Goal: Navigation & Orientation: Find specific page/section

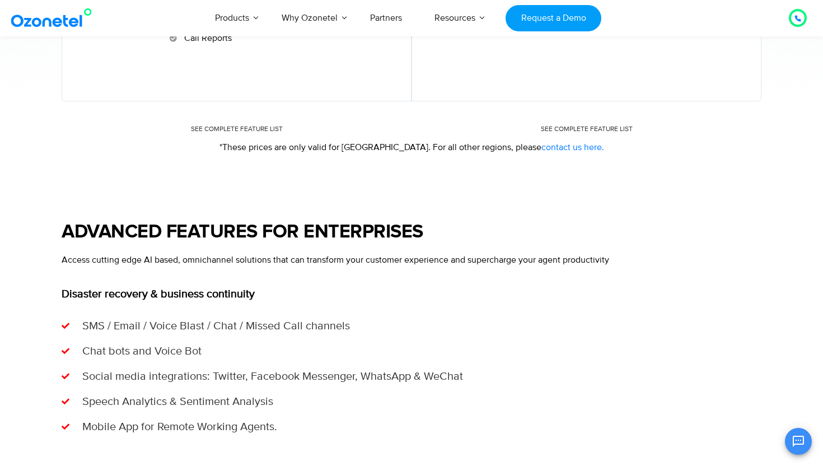
scroll to position [892, 0]
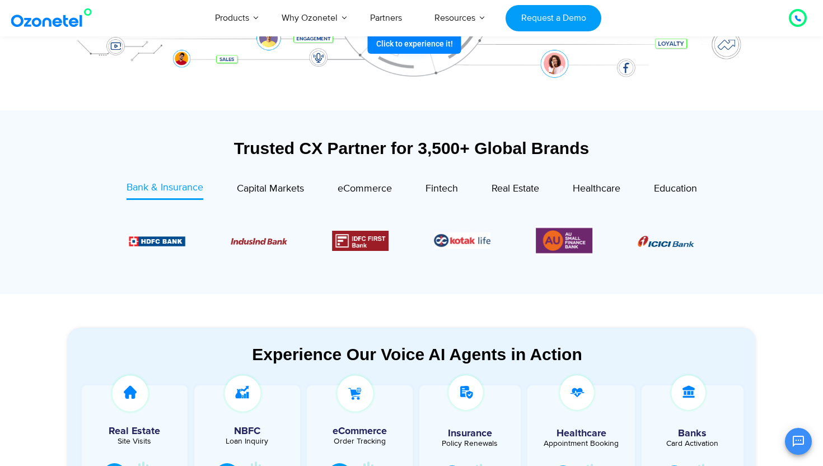
scroll to position [369, 0]
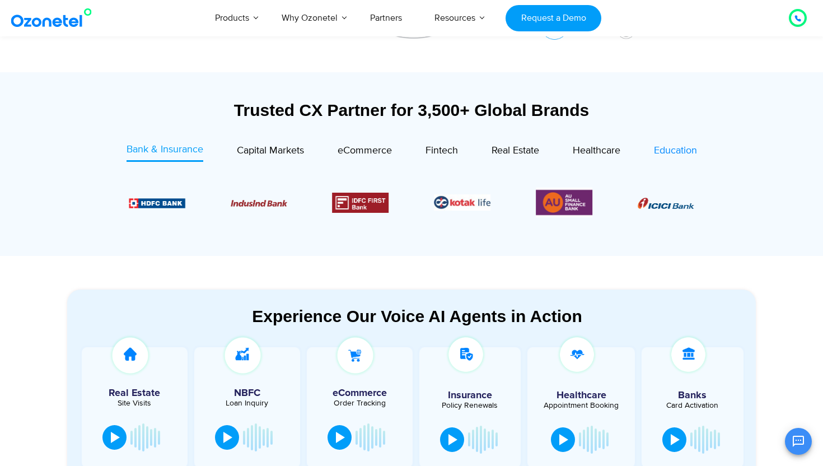
click at [668, 152] on span "Education" at bounding box center [675, 150] width 43 height 12
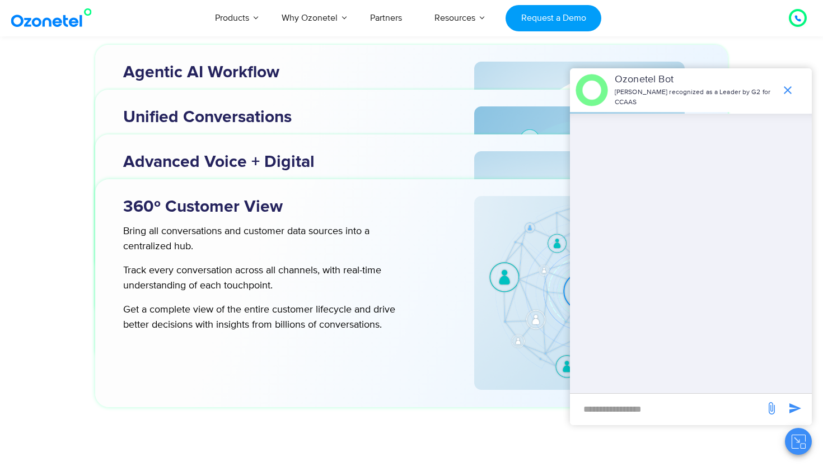
scroll to position [3546, 0]
click at [791, 95] on icon "end chat or minimize" at bounding box center [787, 89] width 13 height 13
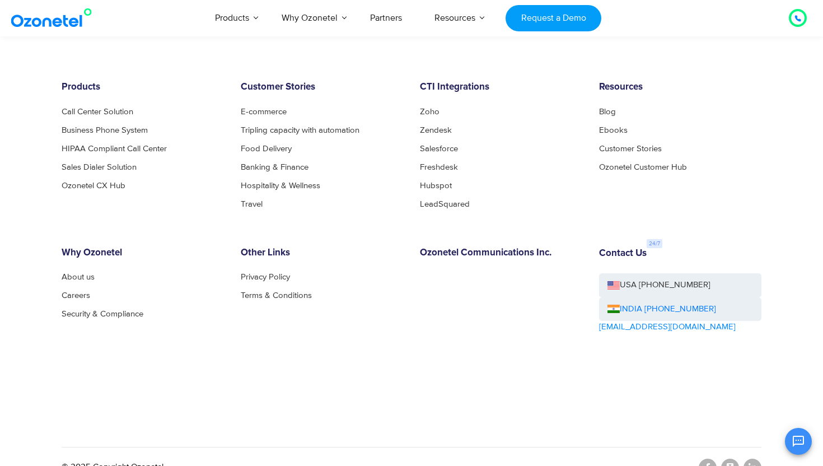
scroll to position [6081, 0]
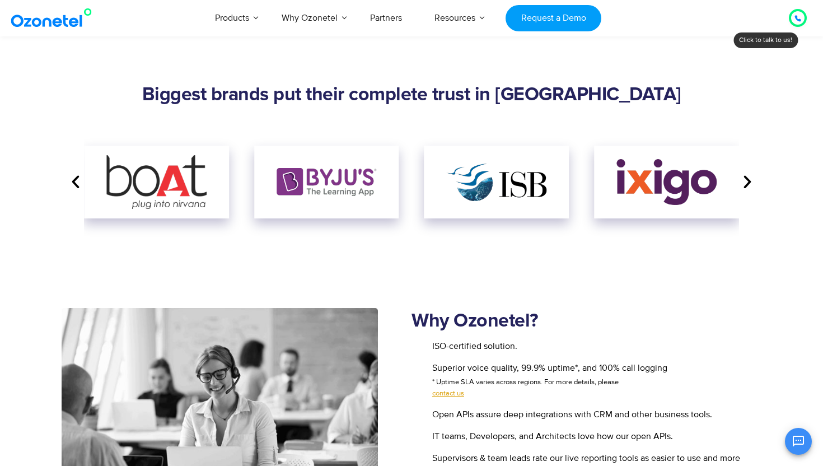
scroll to position [1305, 0]
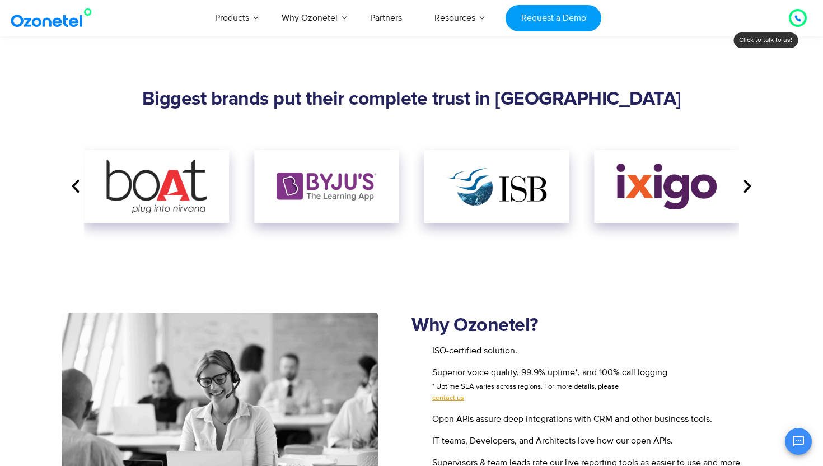
click at [79, 194] on icon "Previous slide" at bounding box center [75, 186] width 17 height 17
click at [75, 187] on icon "Previous slide" at bounding box center [75, 186] width 17 height 17
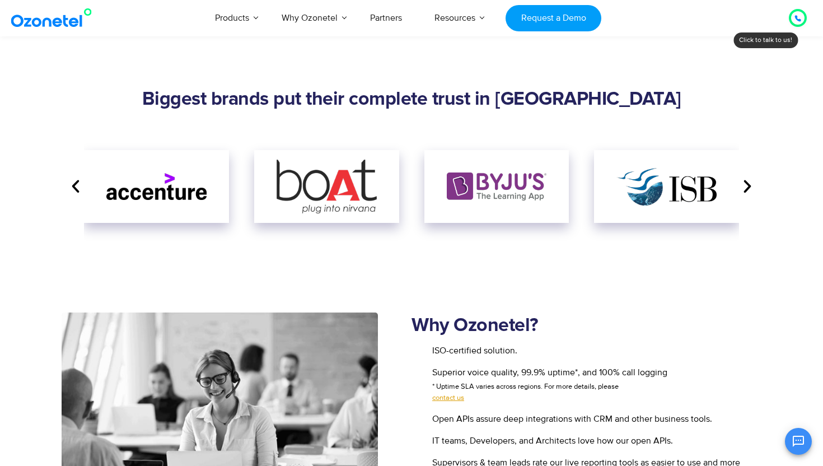
click at [752, 189] on icon "Next slide" at bounding box center [747, 186] width 17 height 17
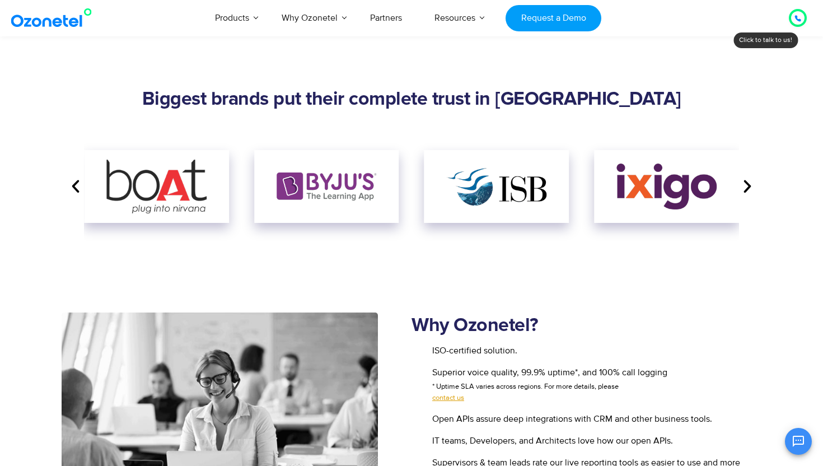
click at [752, 189] on icon "Next slide" at bounding box center [747, 186] width 17 height 17
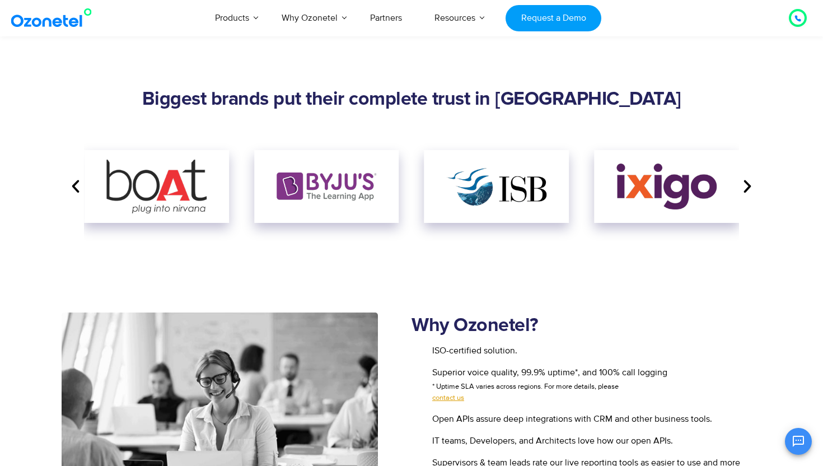
click at [752, 189] on icon "Next slide" at bounding box center [747, 186] width 17 height 17
click at [391, 20] on link "Partners" at bounding box center [386, 17] width 64 height 37
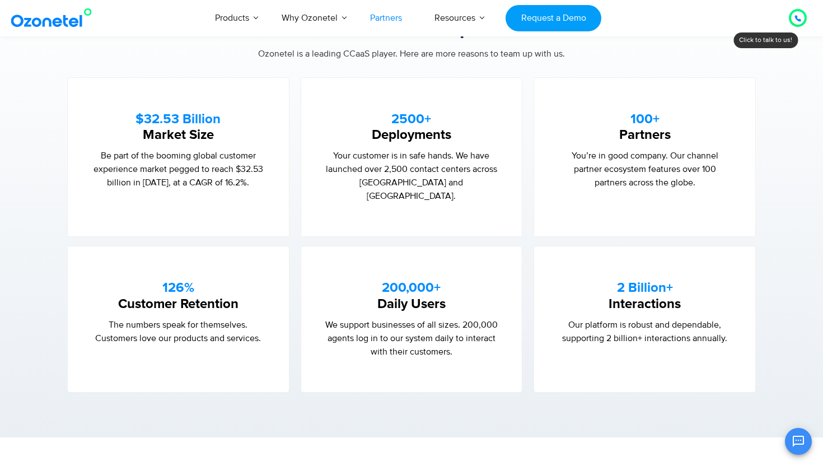
scroll to position [662, 0]
